Goal: Find specific page/section: Find specific page/section

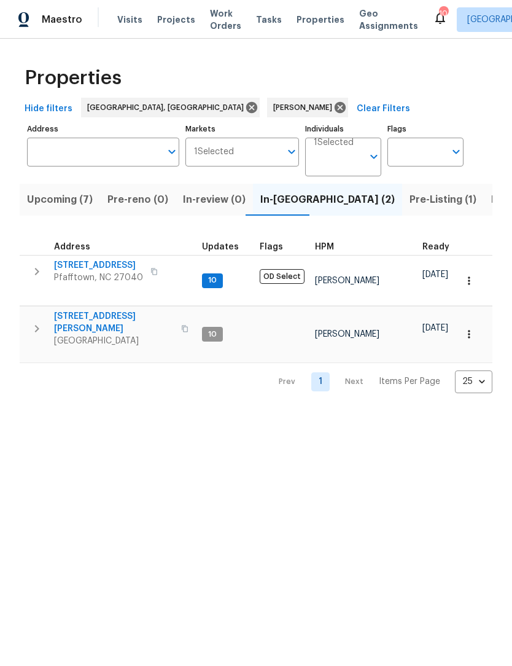
click at [104, 310] on span "[STREET_ADDRESS][PERSON_NAME]" at bounding box center [114, 322] width 120 height 25
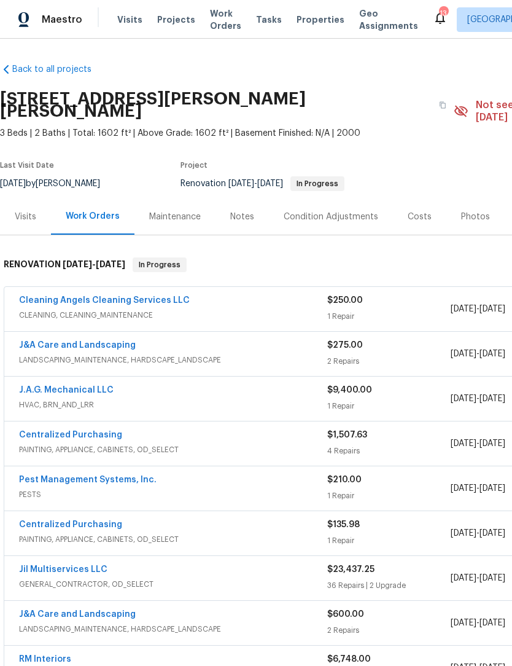
click at [110, 296] on link "Cleaning Angels Cleaning Services LLC" at bounding box center [104, 300] width 171 height 9
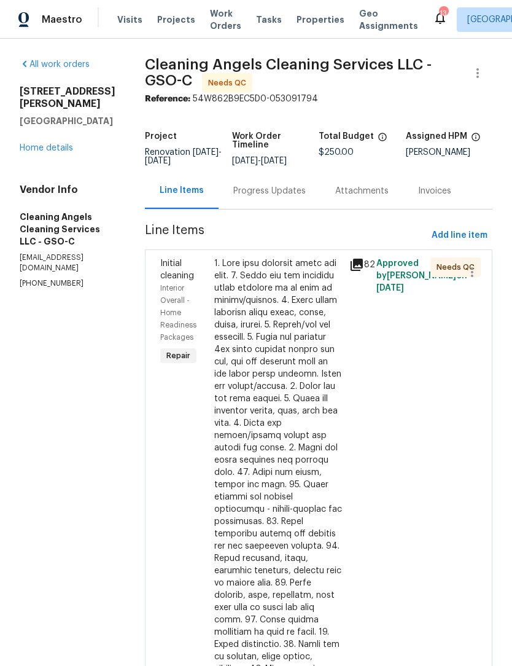
click at [275, 443] on div at bounding box center [278, 552] width 128 height 590
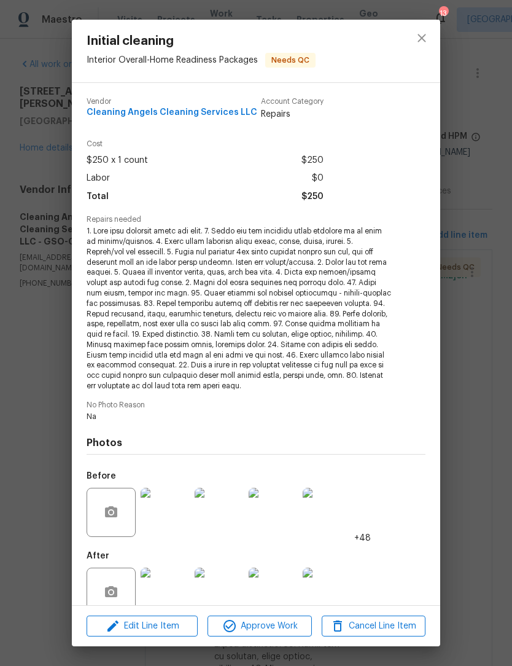
click at [167, 586] on img at bounding box center [165, 592] width 49 height 49
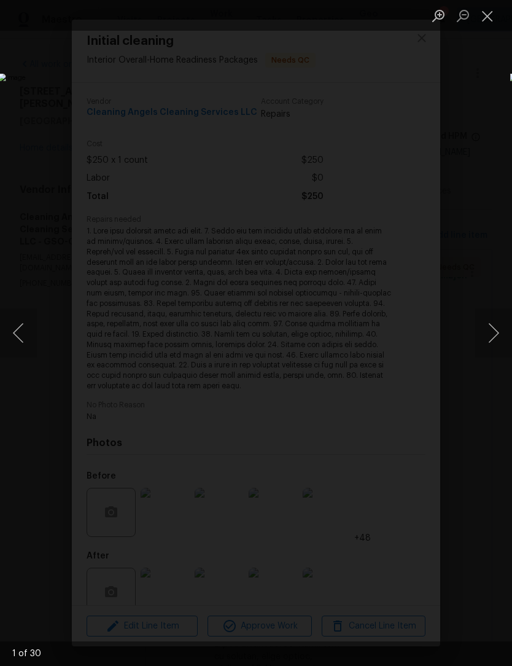
click at [496, 338] on button "Next image" at bounding box center [494, 332] width 37 height 49
click at [496, 339] on button "Next image" at bounding box center [494, 332] width 37 height 49
click at [499, 338] on button "Next image" at bounding box center [494, 332] width 37 height 49
click at [505, 340] on button "Next image" at bounding box center [494, 332] width 37 height 49
click at [489, 347] on button "Next image" at bounding box center [494, 332] width 37 height 49
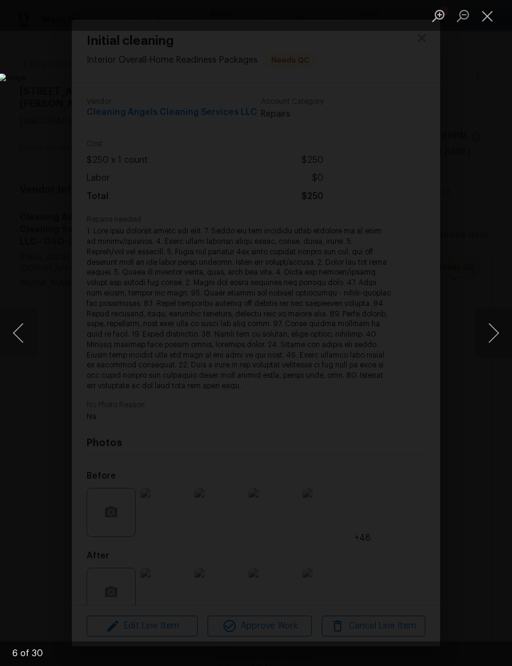
click at [493, 343] on button "Next image" at bounding box center [494, 332] width 37 height 49
click at [495, 343] on button "Next image" at bounding box center [494, 332] width 37 height 49
click at [495, 342] on button "Next image" at bounding box center [494, 332] width 37 height 49
click at [496, 341] on button "Next image" at bounding box center [494, 332] width 37 height 49
click at [496, 340] on button "Next image" at bounding box center [494, 332] width 37 height 49
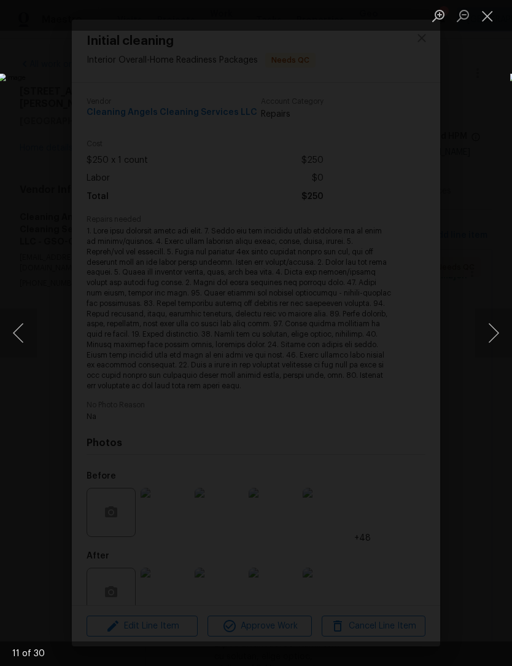
click at [492, 337] on button "Next image" at bounding box center [494, 332] width 37 height 49
click at [495, 340] on button "Next image" at bounding box center [494, 332] width 37 height 49
click at [497, 337] on button "Next image" at bounding box center [494, 332] width 37 height 49
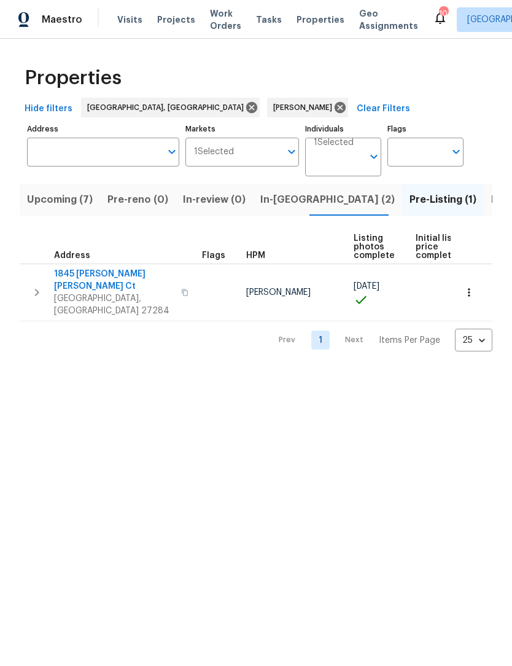
click at [492, 199] on span "Listed (26)" at bounding box center [518, 199] width 53 height 17
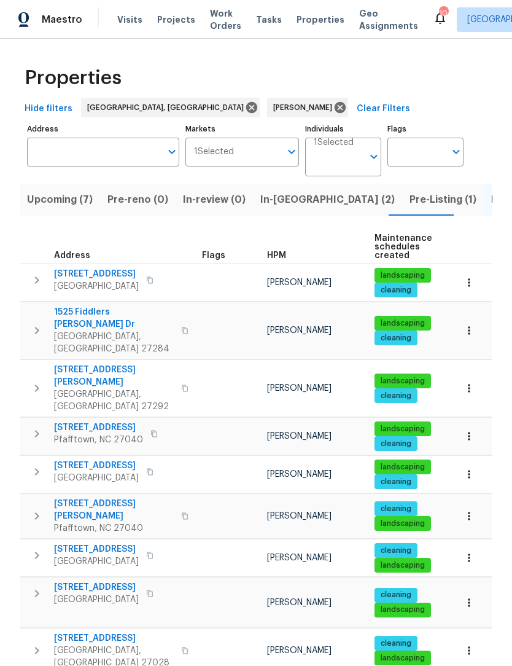
click at [39, 464] on icon "button" at bounding box center [36, 471] width 15 height 15
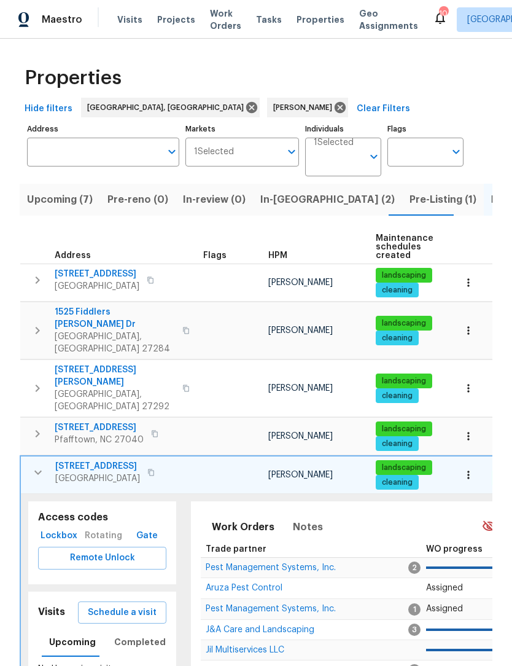
click at [56, 606] on h5 "Visits" at bounding box center [51, 612] width 27 height 13
click at [57, 606] on h5 "Visits" at bounding box center [51, 612] width 27 height 13
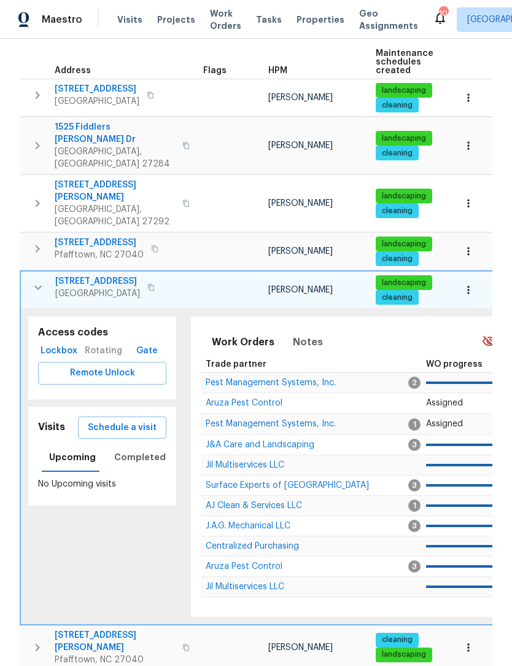
scroll to position [188, 0]
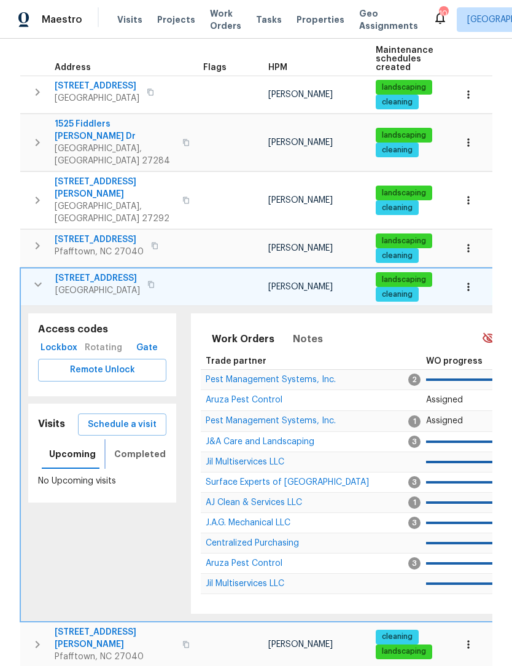
click at [135, 439] on button "Completed" at bounding box center [140, 453] width 66 height 29
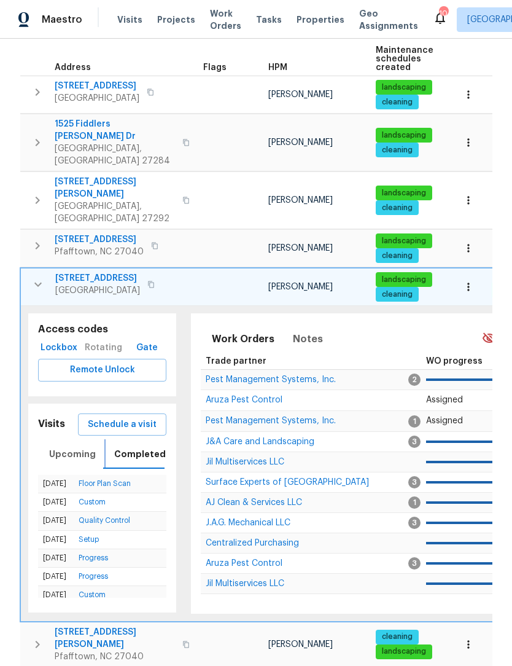
scroll to position [0, 0]
click at [34, 277] on icon "button" at bounding box center [38, 284] width 15 height 15
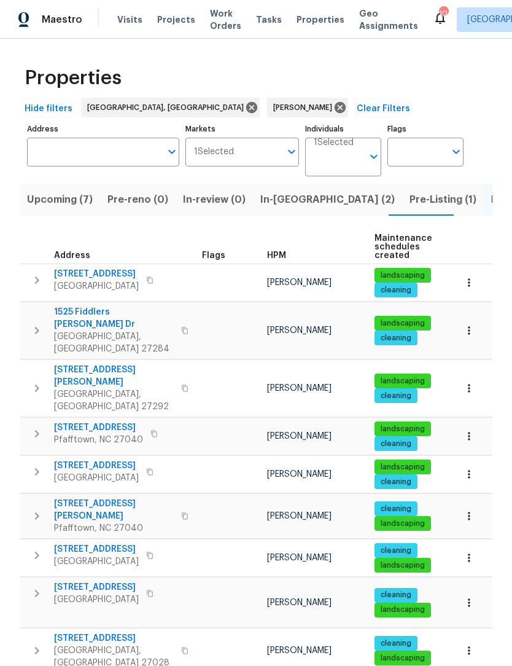
click at [281, 203] on span "In-reno (2)" at bounding box center [328, 199] width 135 height 17
